Goal: Task Accomplishment & Management: Manage account settings

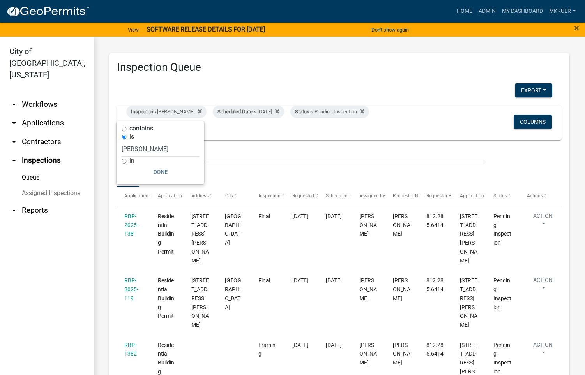
select select "fdb3bcc6-ce93-4663-8a18-5c08884dd177"
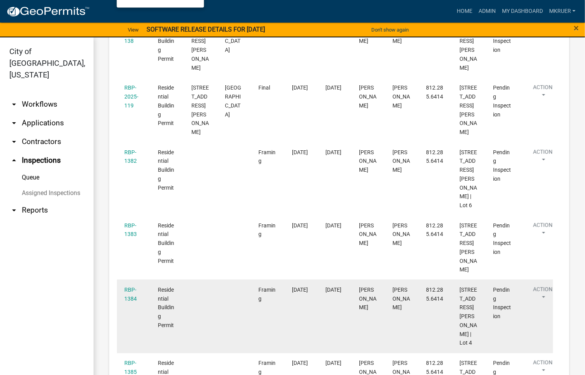
scroll to position [234, 0]
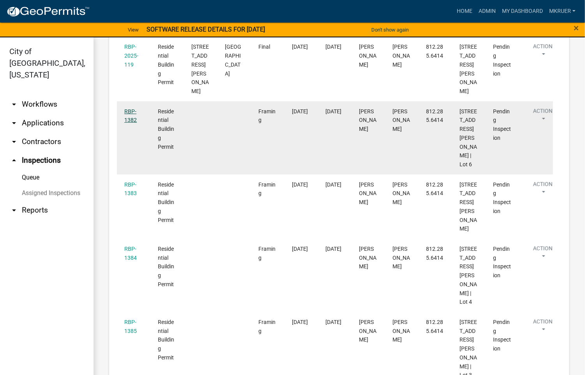
click at [129, 108] on link "RBP-1382" at bounding box center [130, 115] width 12 height 15
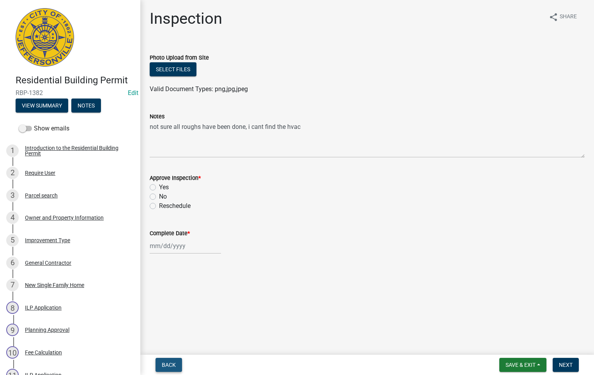
click at [172, 365] on span "Back" at bounding box center [169, 365] width 14 height 6
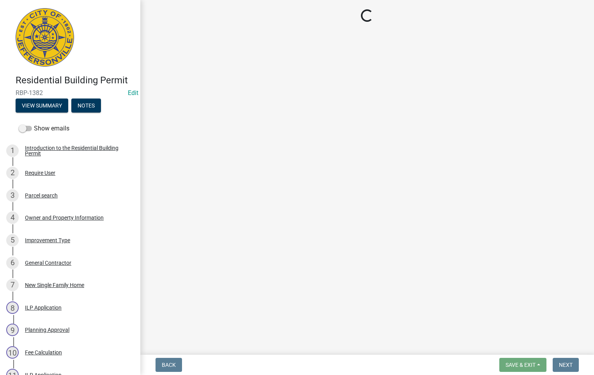
select select "fdb3bcc6-ce93-4663-8a18-5c08884dd177"
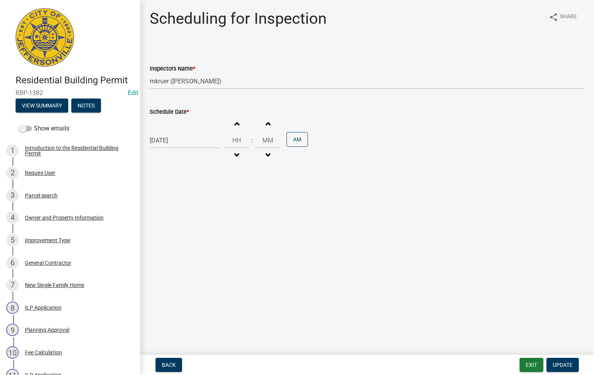
click at [191, 143] on div "[DATE]" at bounding box center [185, 141] width 71 height 16
select select "9"
select select "2025"
click at [195, 208] on div "18" at bounding box center [195, 207] width 12 height 12
type input "[DATE]"
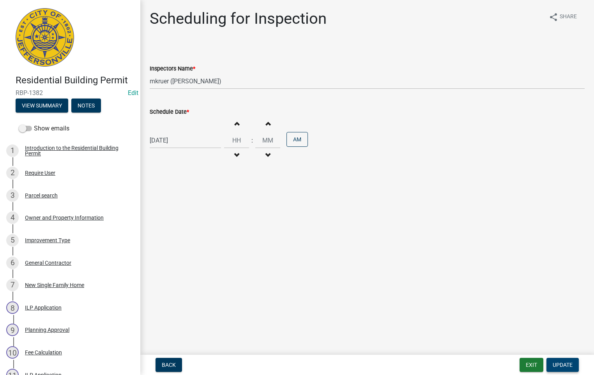
click at [565, 365] on span "Update" at bounding box center [563, 365] width 20 height 6
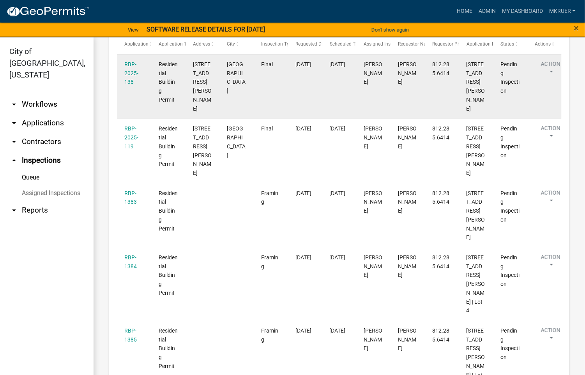
scroll to position [175, 0]
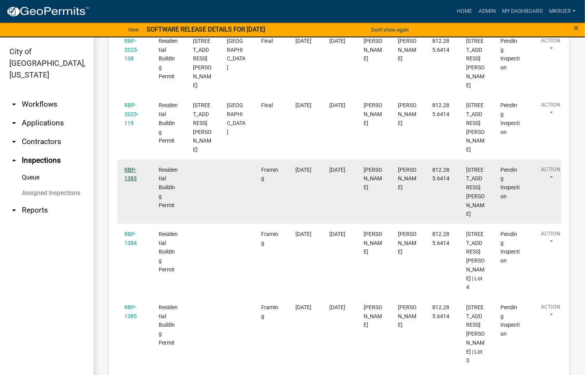
click at [128, 167] on link "RBP-1383" at bounding box center [130, 174] width 12 height 15
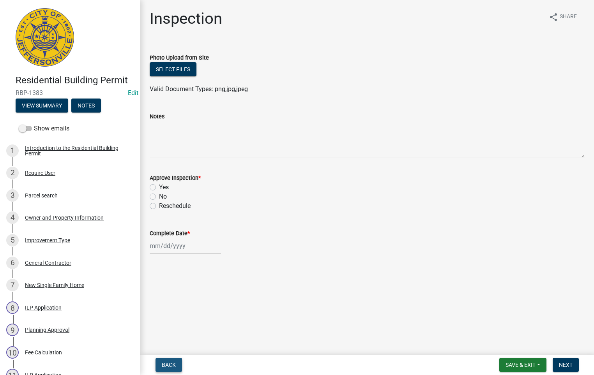
click at [162, 365] on span "Back" at bounding box center [169, 365] width 14 height 6
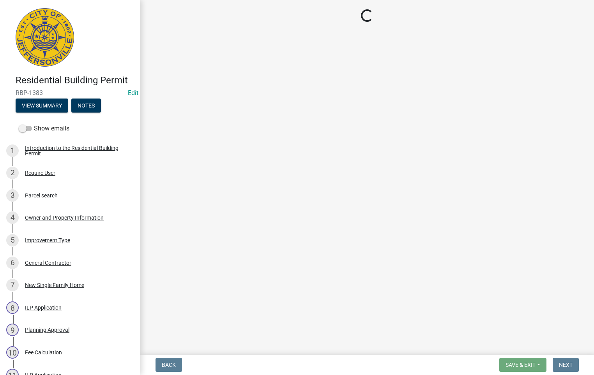
select select "fdb3bcc6-ce93-4663-8a18-5c08884dd177"
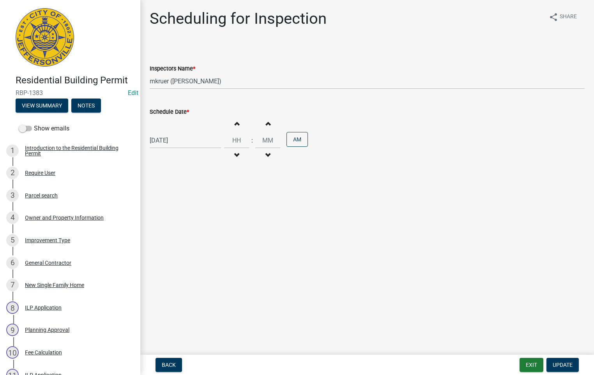
click at [181, 138] on div "[DATE]" at bounding box center [185, 141] width 71 height 16
select select "9"
select select "2025"
click at [194, 205] on div "18" at bounding box center [195, 207] width 12 height 12
type input "[DATE]"
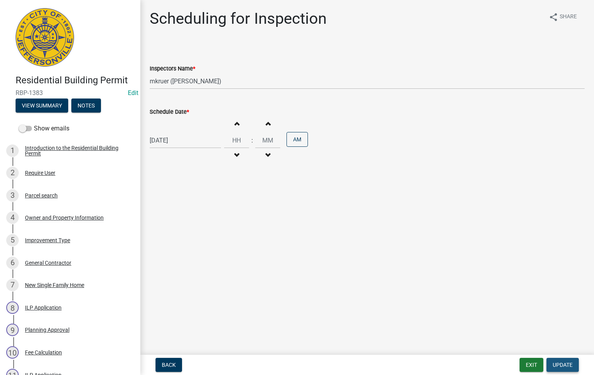
click at [562, 367] on span "Update" at bounding box center [563, 365] width 20 height 6
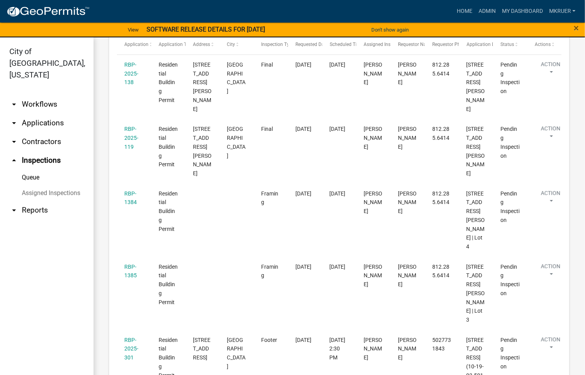
scroll to position [234, 0]
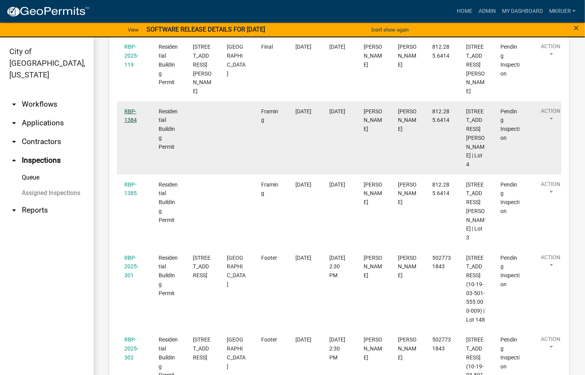
click at [127, 108] on link "RBP-1384" at bounding box center [130, 115] width 12 height 15
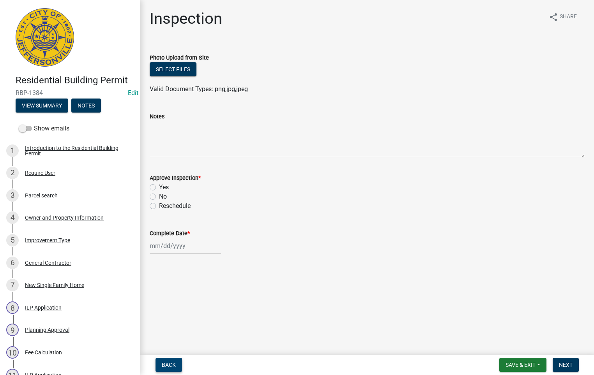
click at [171, 366] on span "Back" at bounding box center [169, 365] width 14 height 6
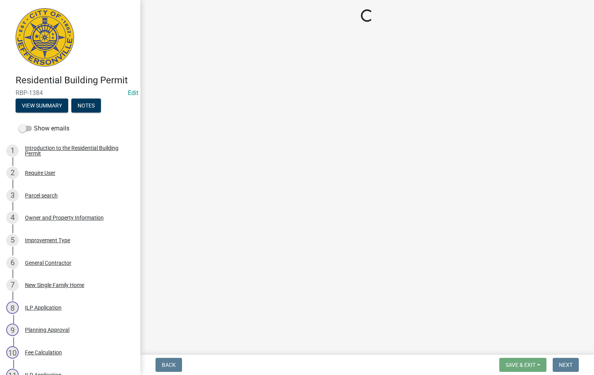
select select "fdb3bcc6-ce93-4663-8a18-5c08884dd177"
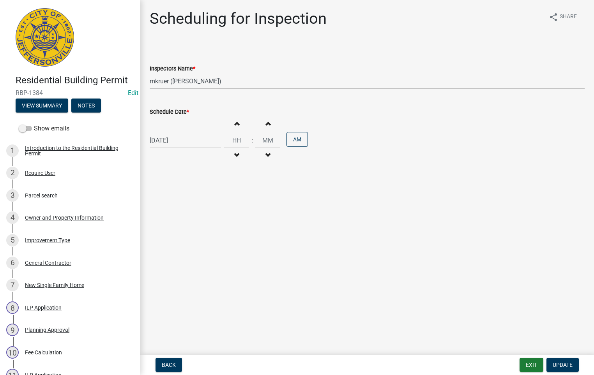
click at [188, 138] on div "[DATE]" at bounding box center [185, 141] width 71 height 16
select select "9"
select select "2025"
click at [197, 209] on div "18" at bounding box center [195, 207] width 12 height 12
type input "[DATE]"
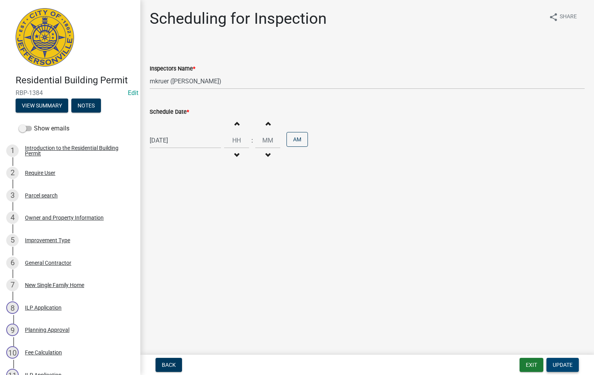
click at [561, 367] on span "Update" at bounding box center [563, 365] width 20 height 6
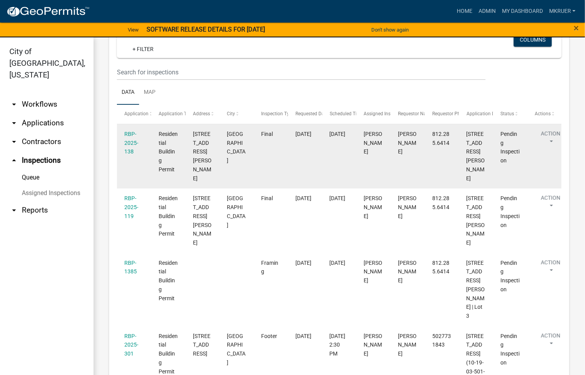
scroll to position [175, 0]
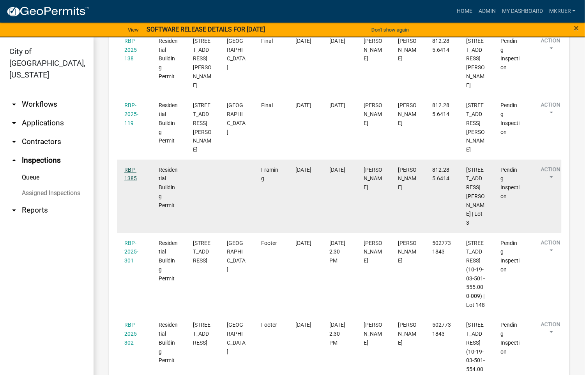
click at [127, 167] on link "RBP-1385" at bounding box center [130, 174] width 12 height 15
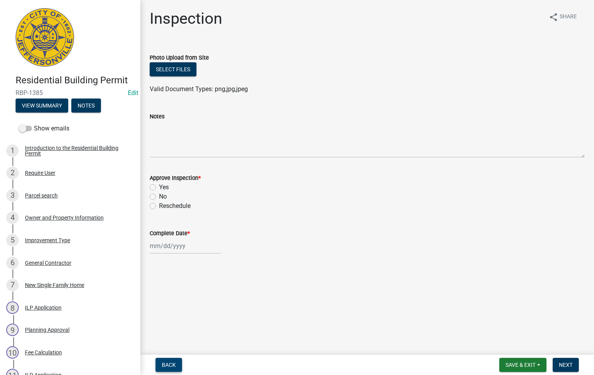
click at [164, 365] on span "Back" at bounding box center [169, 365] width 14 height 6
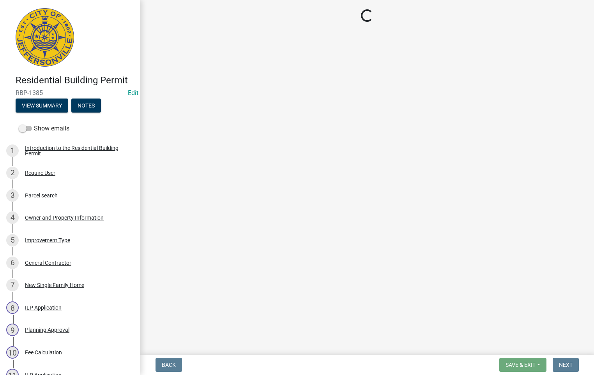
select select "fdb3bcc6-ce93-4663-8a18-5c08884dd177"
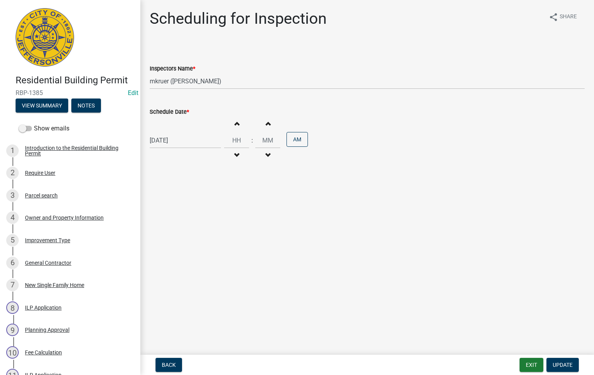
select select "9"
select select "2025"
click at [191, 140] on div "[DATE] Jan Feb Mar Apr May Jun [DATE] Aug Sep Oct Nov [DATE] 1526 1527 1528 152…" at bounding box center [185, 141] width 71 height 16
click at [198, 205] on div "18" at bounding box center [195, 207] width 12 height 12
type input "[DATE]"
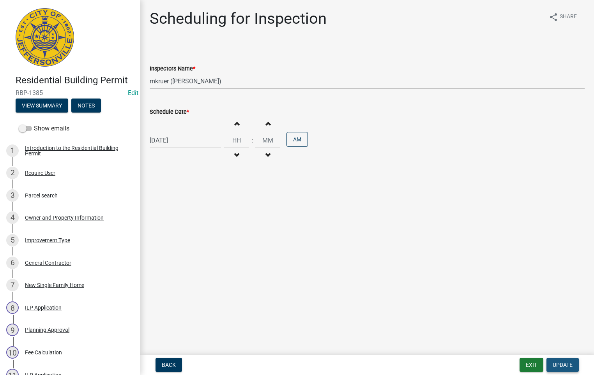
click at [559, 365] on span "Update" at bounding box center [563, 365] width 20 height 6
